Goal: Task Accomplishment & Management: Use online tool/utility

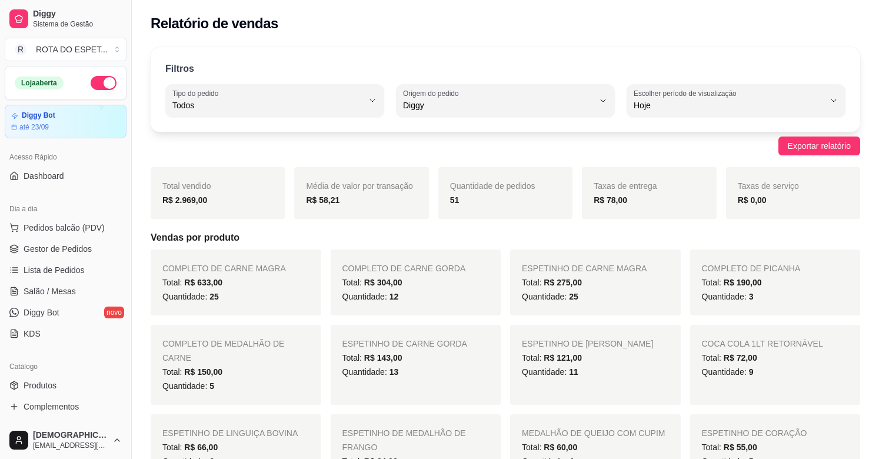
select select "ALL"
select select "DIGGY"
select select "0"
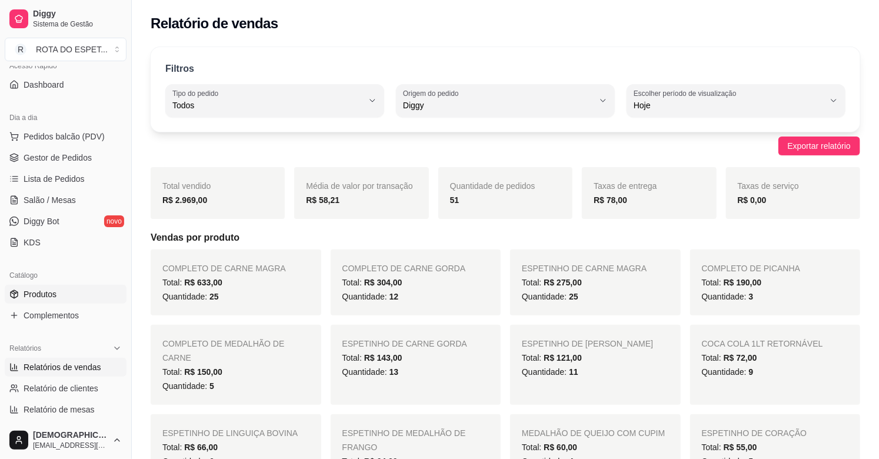
scroll to position [65, 0]
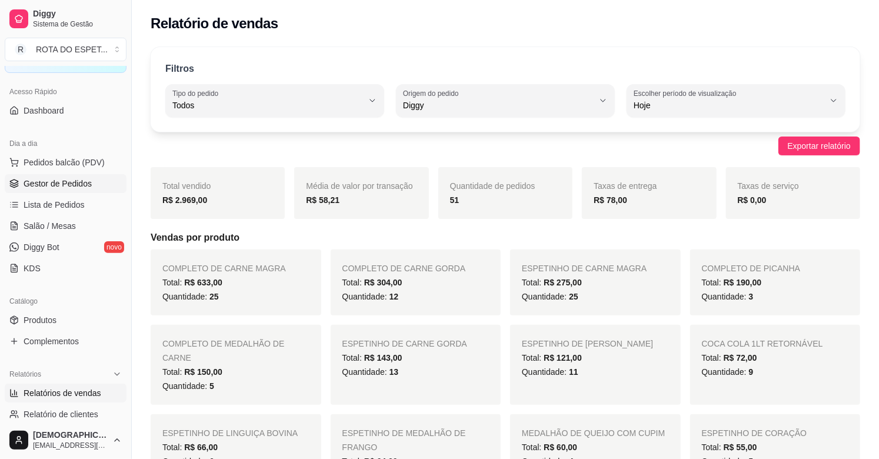
click at [65, 189] on span "Gestor de Pedidos" at bounding box center [58, 184] width 68 height 12
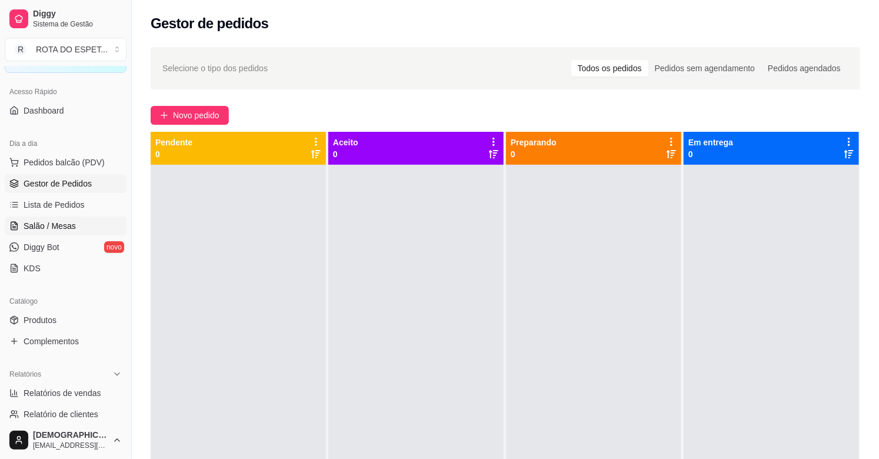
click at [65, 218] on link "Salão / Mesas" at bounding box center [66, 226] width 122 height 19
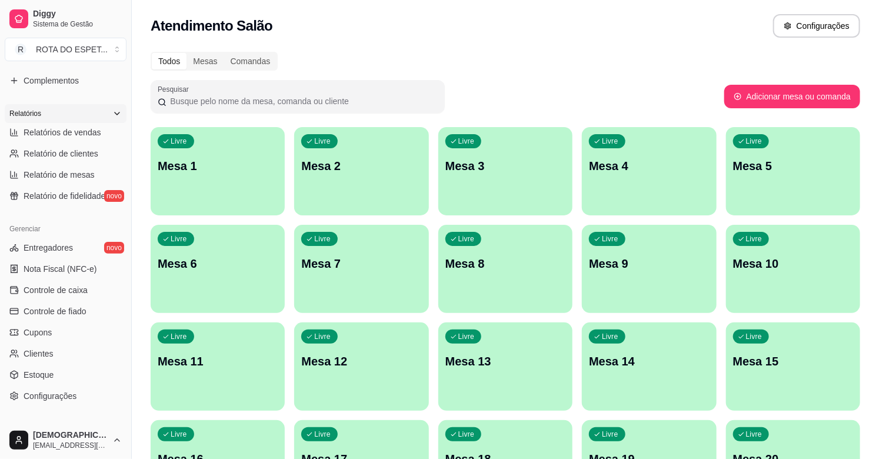
scroll to position [327, 0]
click at [62, 285] on span "Controle de caixa" at bounding box center [56, 290] width 64 height 12
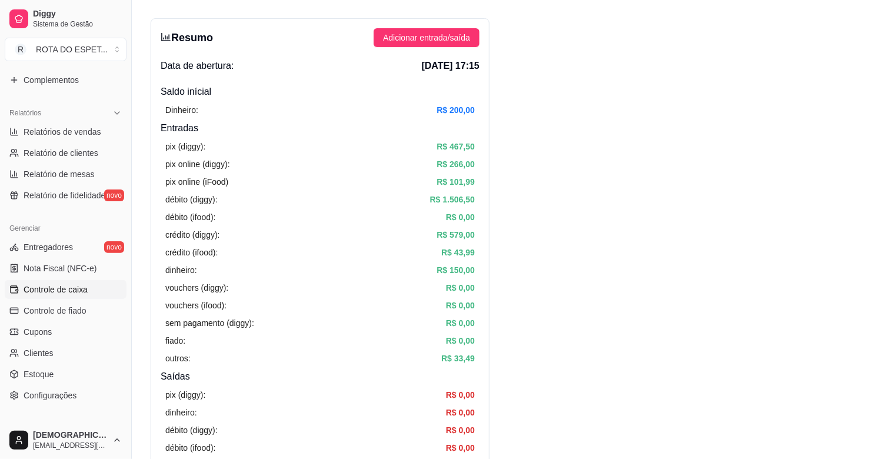
scroll to position [65, 0]
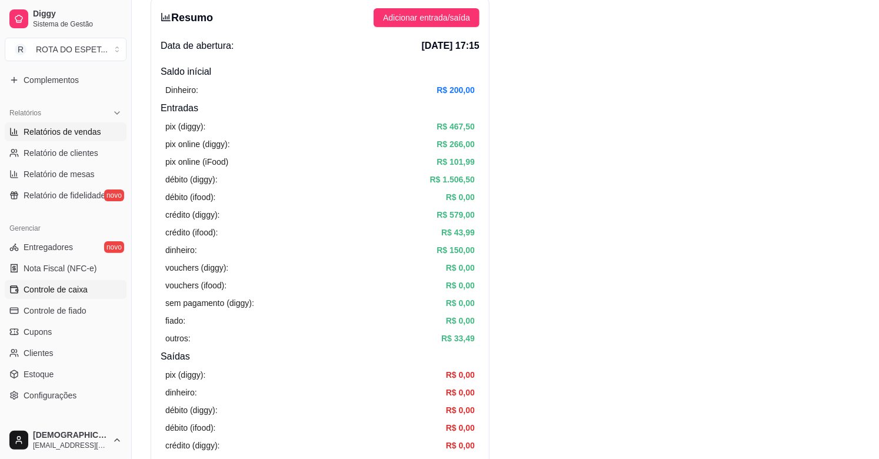
click at [59, 131] on span "Relatórios de vendas" at bounding box center [63, 132] width 78 height 12
select select "ALL"
select select "0"
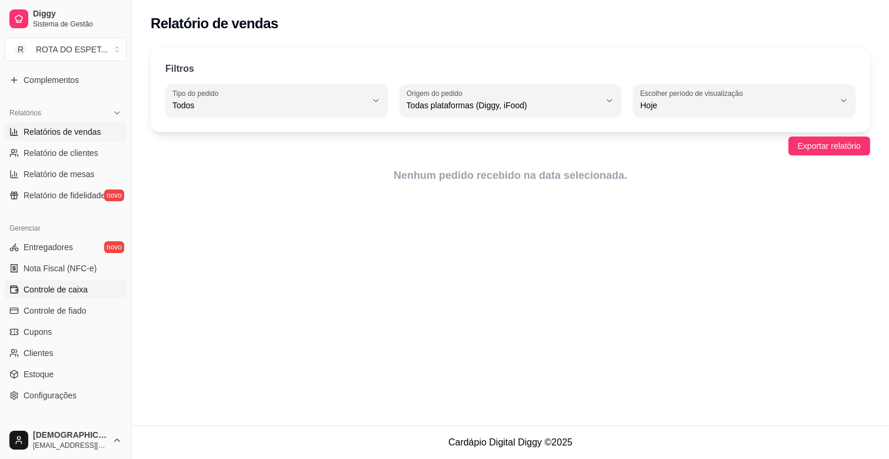
click at [66, 287] on span "Controle de caixa" at bounding box center [56, 290] width 64 height 12
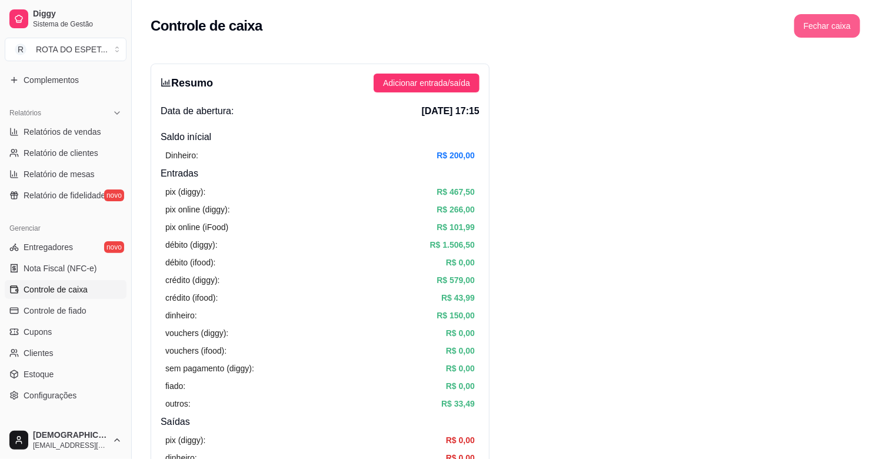
click at [838, 22] on button "Fechar caixa" at bounding box center [828, 26] width 66 height 24
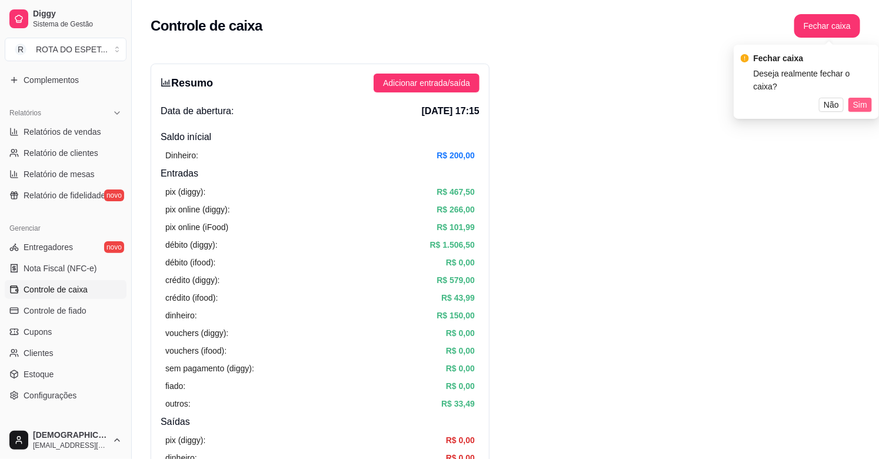
click at [858, 98] on span "Sim" at bounding box center [861, 104] width 14 height 13
